Goal: Task Accomplishment & Management: Use online tool/utility

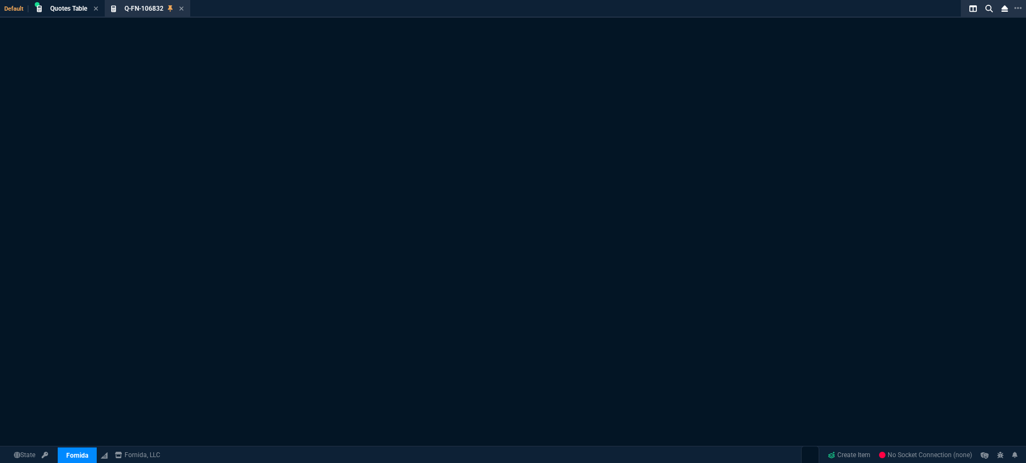
select select "18: totals"
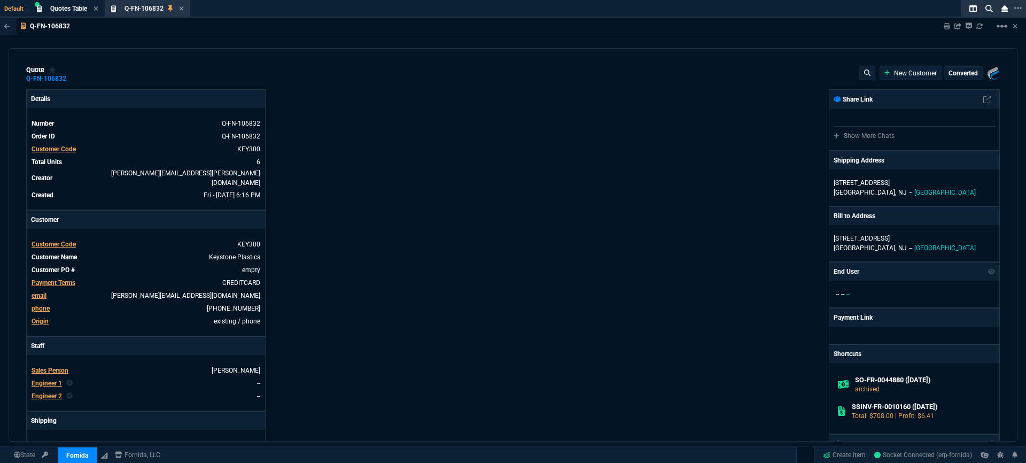
type input "11"
type input "13"
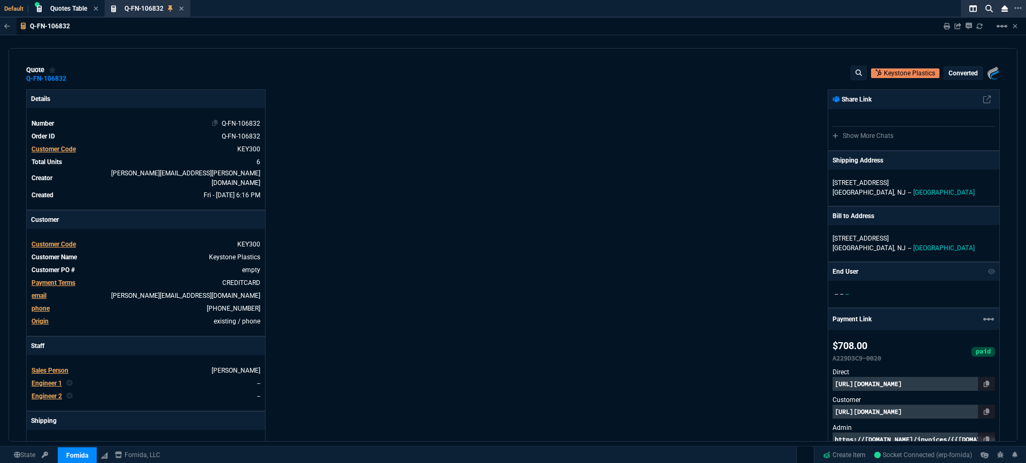
type input "3230"
type input "96"
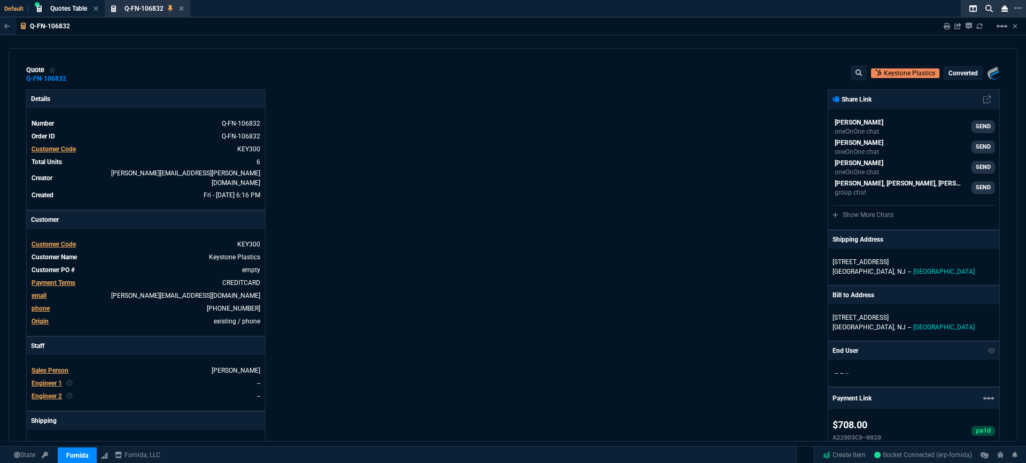
click at [454, 136] on div "Details Number Q-FN-106832 Order ID Q-FN-106832 Customer Code KEY300 Total Unit…" at bounding box center [269, 439] width 487 height 700
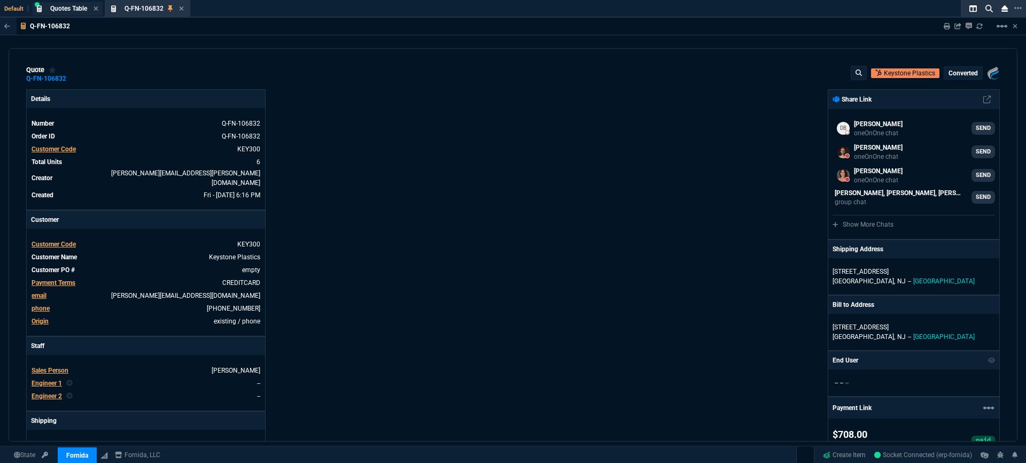
click at [67, 9] on span "Quotes Table" at bounding box center [68, 8] width 37 height 7
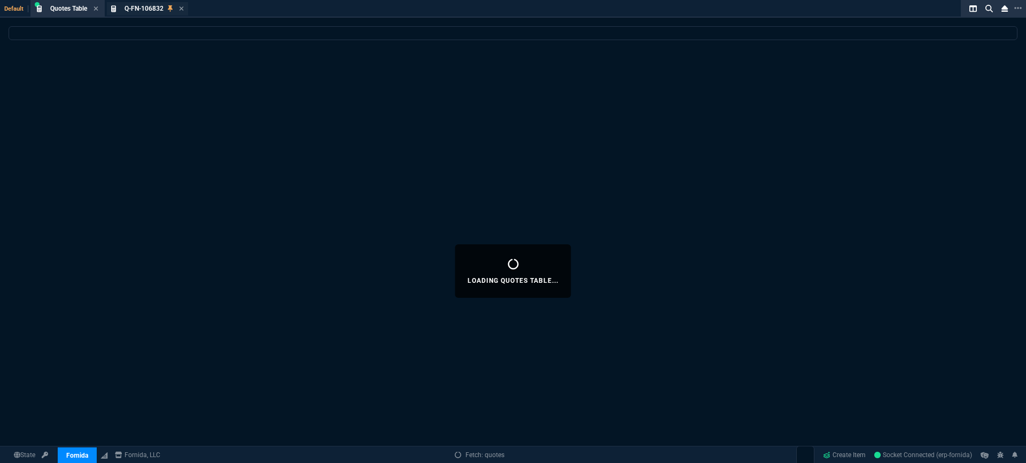
click at [157, 8] on span "Q-FN-106832" at bounding box center [144, 8] width 39 height 7
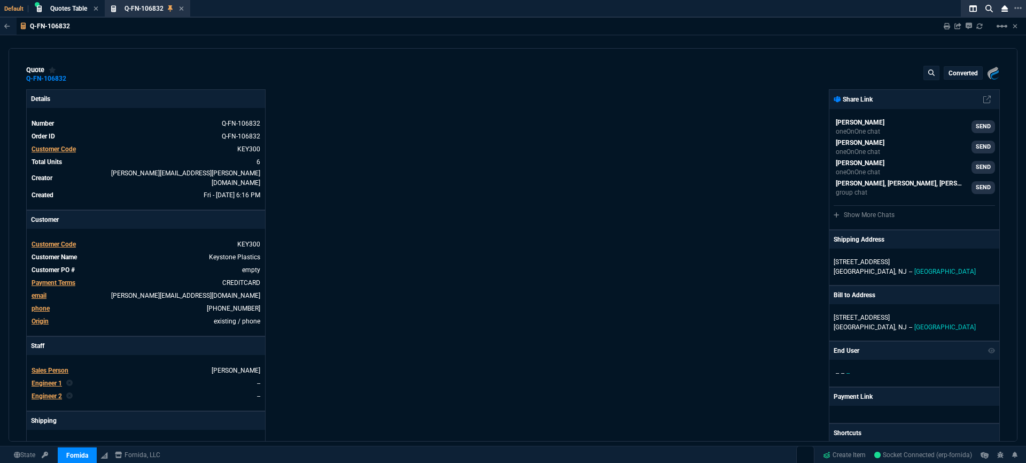
type input "11"
type input "13"
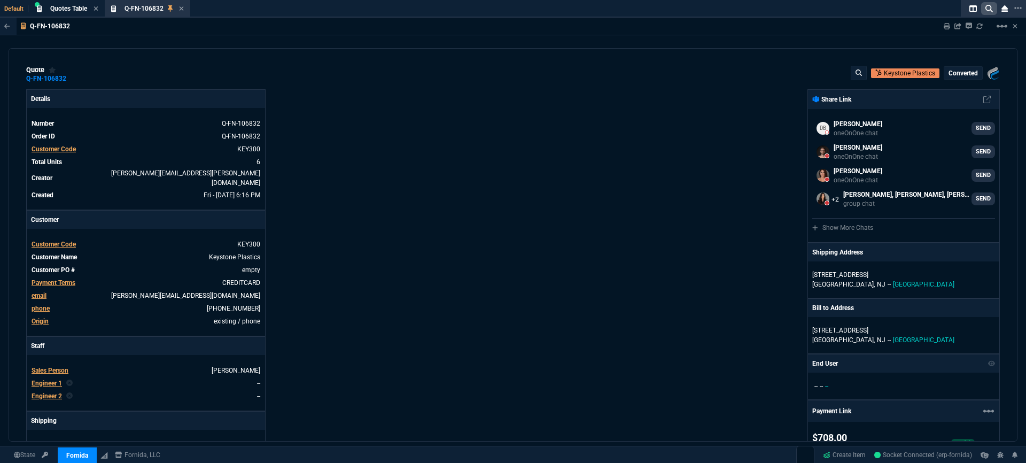
type input "3230"
type input "96"
click at [988, 11] on icon at bounding box center [989, 8] width 7 height 7
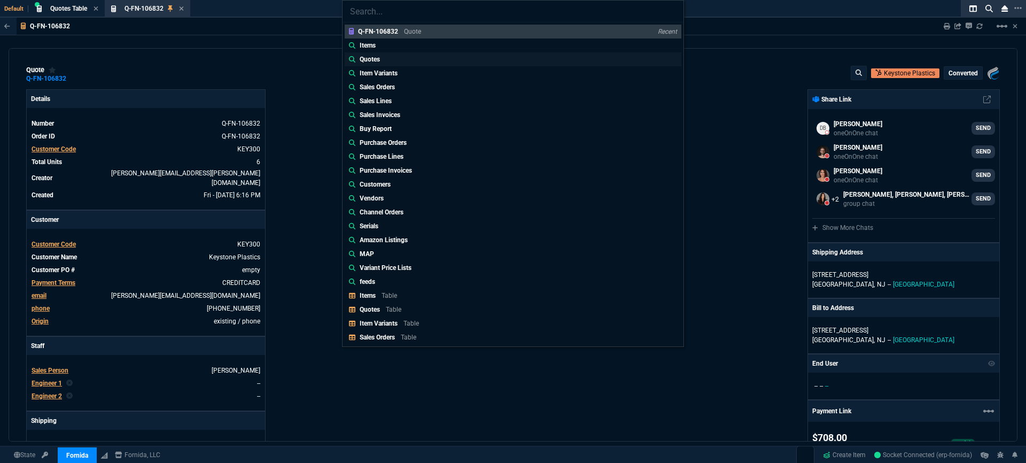
click at [429, 56] on link "Quotes" at bounding box center [513, 59] width 337 height 14
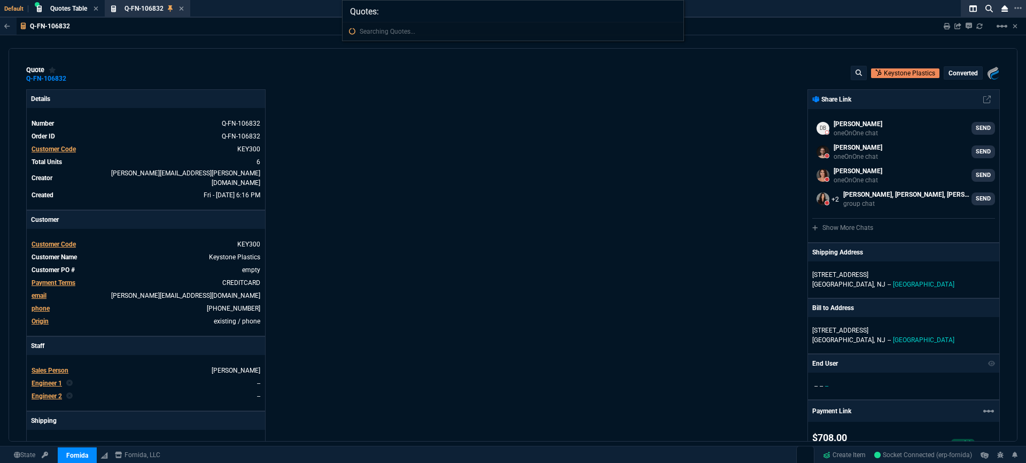
paste input "We will be instituting a new password policy to align with cybersecurity best p…"
type input "Quotes: We will be instituting a new password policy to align with cybersecurit…"
type input "itesms: 02-ssc-2502"
drag, startPoint x: 578, startPoint y: 17, endPoint x: 543, endPoint y: 11, distance: 35.7
click at [575, 16] on input "itesms: 02-ssc-2502" at bounding box center [513, 11] width 341 height 21
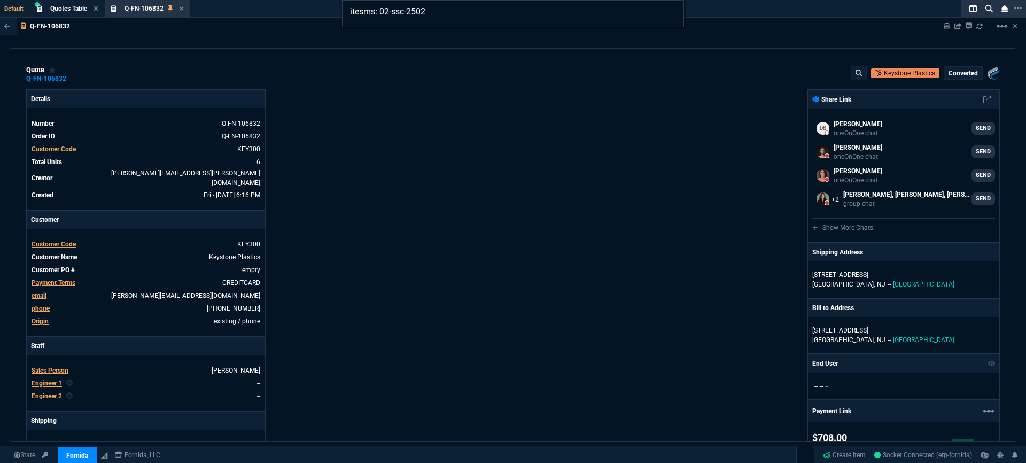
drag, startPoint x: 524, startPoint y: 11, endPoint x: 306, endPoint y: 6, distance: 218.7
click at [306, 6] on div "itesms: 02-ssc-2502" at bounding box center [513, 231] width 1026 height 463
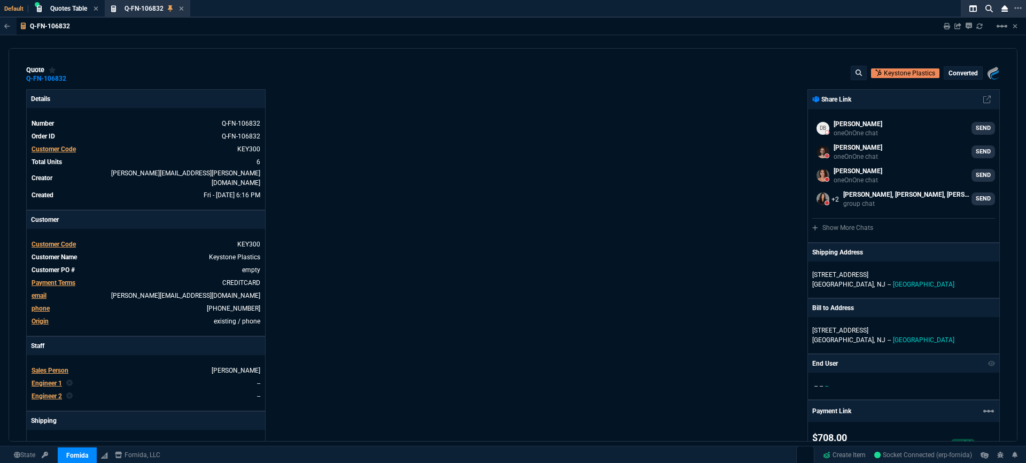
click at [721, 18] on div "Q-FN-106832 Sharing Q-FN-106832 Link Dev Link Share on Teams linear_scale" at bounding box center [513, 27] width 1026 height 18
click at [987, 7] on icon at bounding box center [989, 8] width 7 height 7
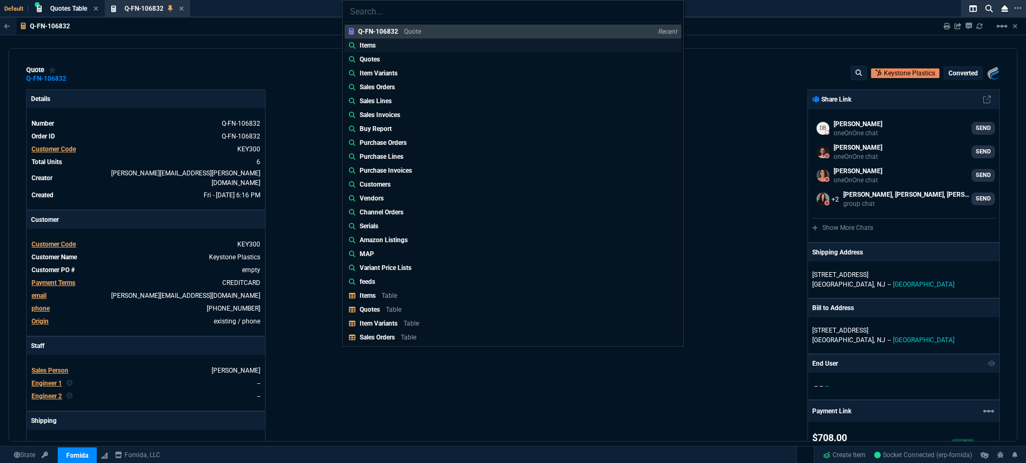
click at [430, 47] on link "Items" at bounding box center [513, 45] width 337 height 14
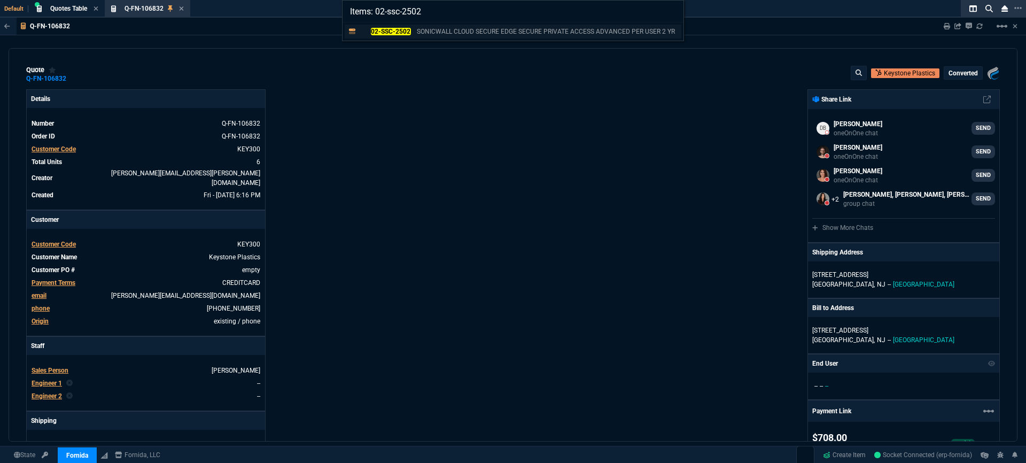
type input "Items: 02-ssc-2502"
click at [558, 34] on p "SONICWALL CLOUD SECURE EDGE SECURE PRIVATE ACCESS ADVANCED PER USER 2 YR" at bounding box center [546, 32] width 258 height 10
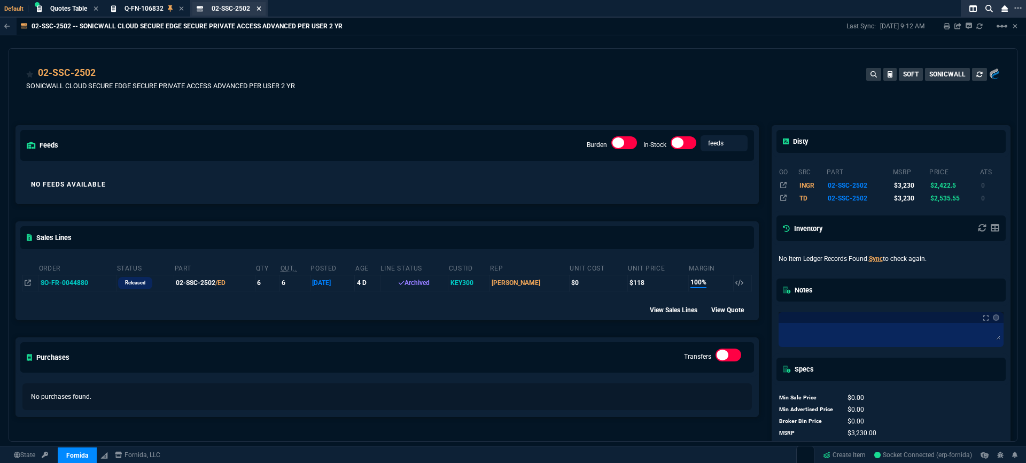
click at [261, 10] on icon at bounding box center [259, 8] width 4 height 4
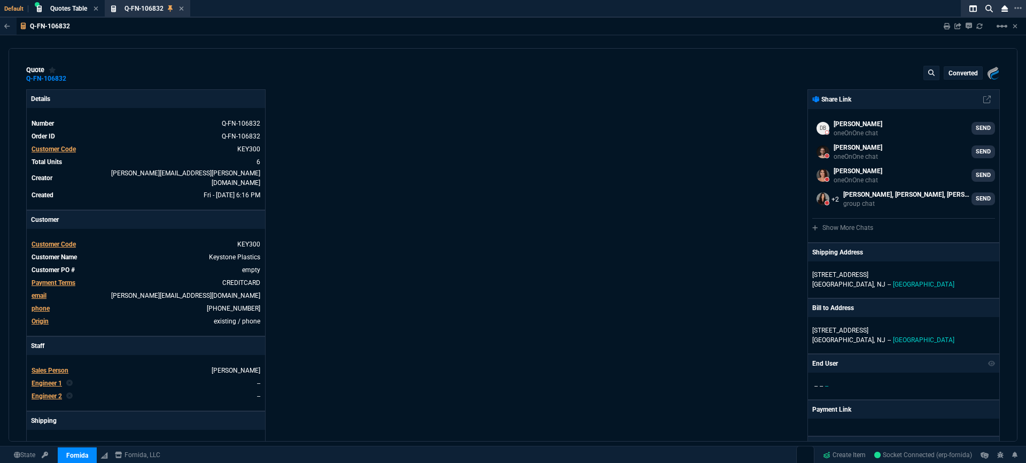
type input "11"
type input "13"
type input "96"
click at [991, 9] on icon at bounding box center [989, 8] width 7 height 7
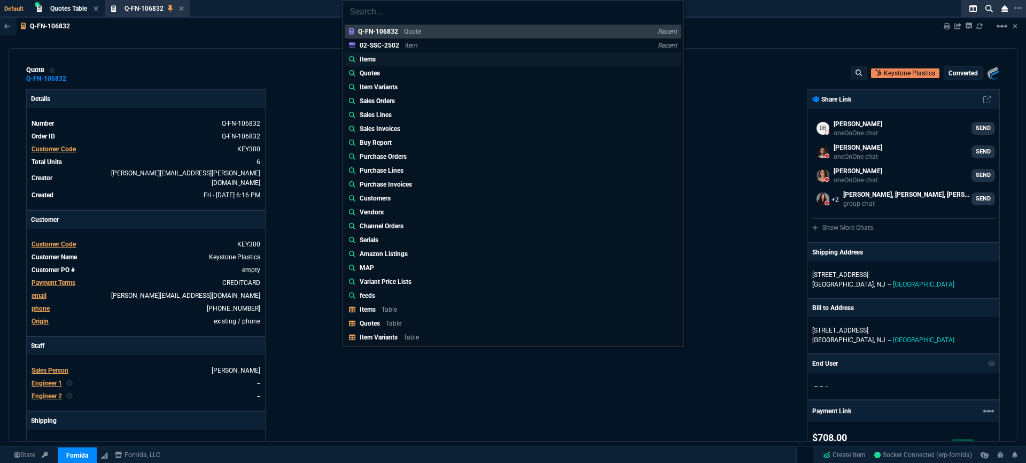
click at [550, 61] on link "Items" at bounding box center [513, 59] width 337 height 14
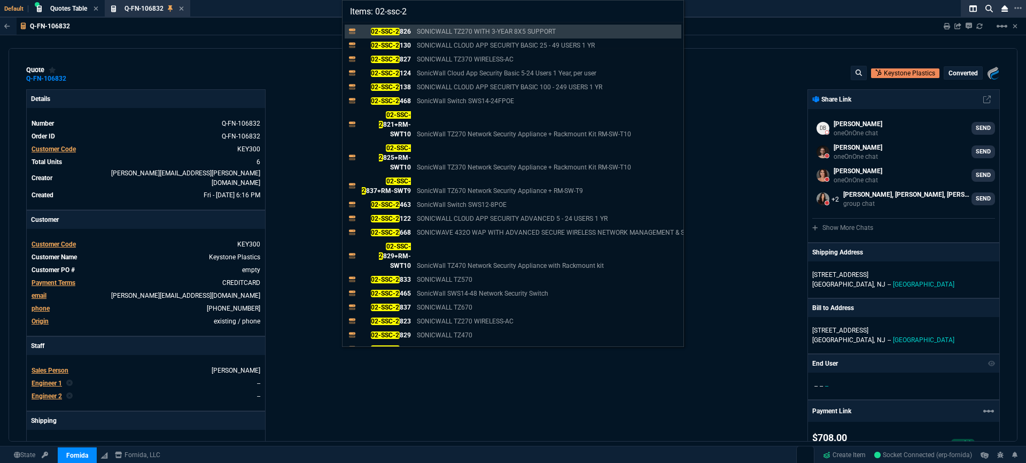
type input "Items: 02-ssc-2"
